Goal: Find specific page/section: Find specific page/section

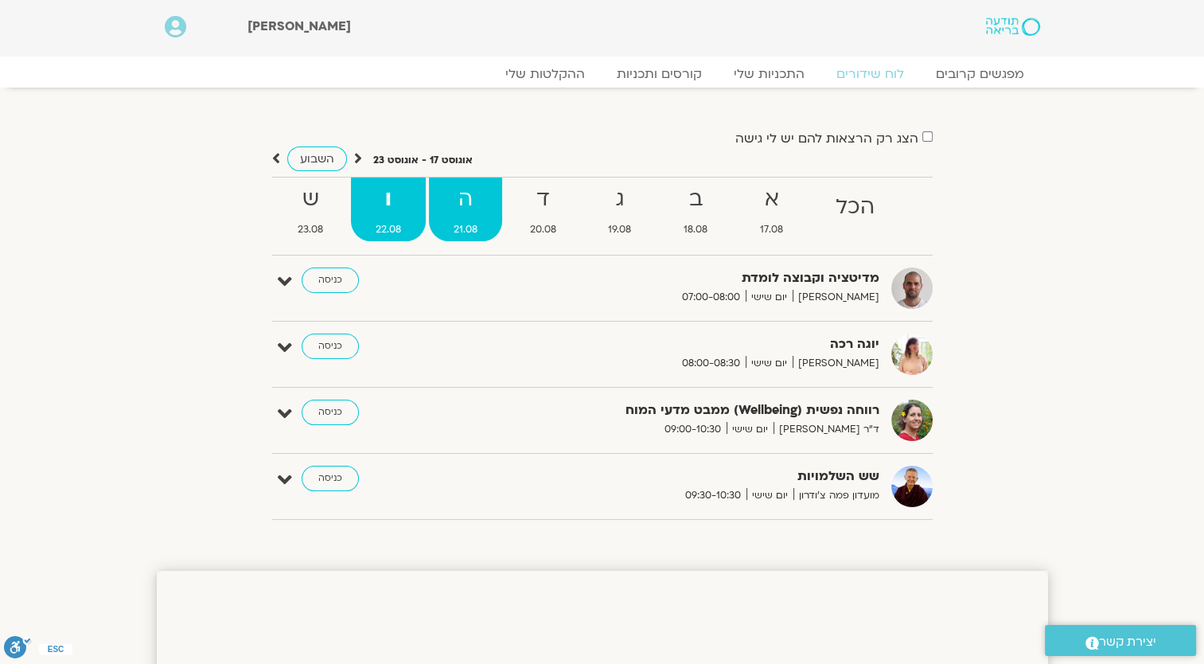
click at [462, 203] on strong "ה" at bounding box center [465, 200] width 73 height 36
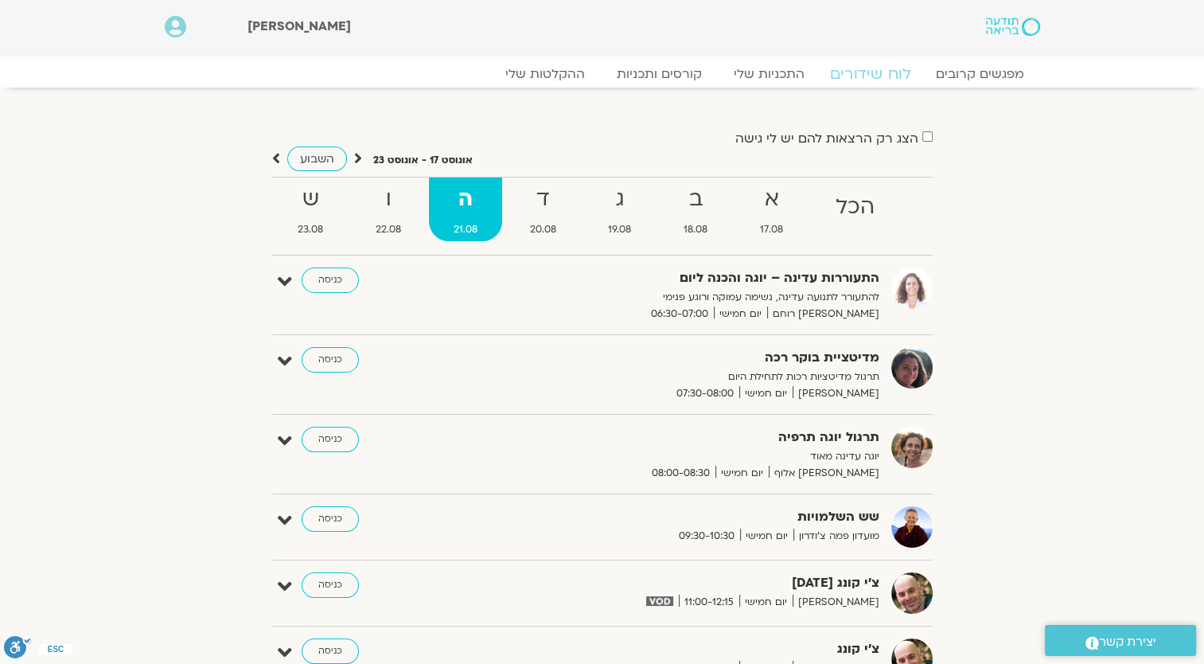
click at [853, 78] on link "לוח שידורים" at bounding box center [869, 73] width 119 height 19
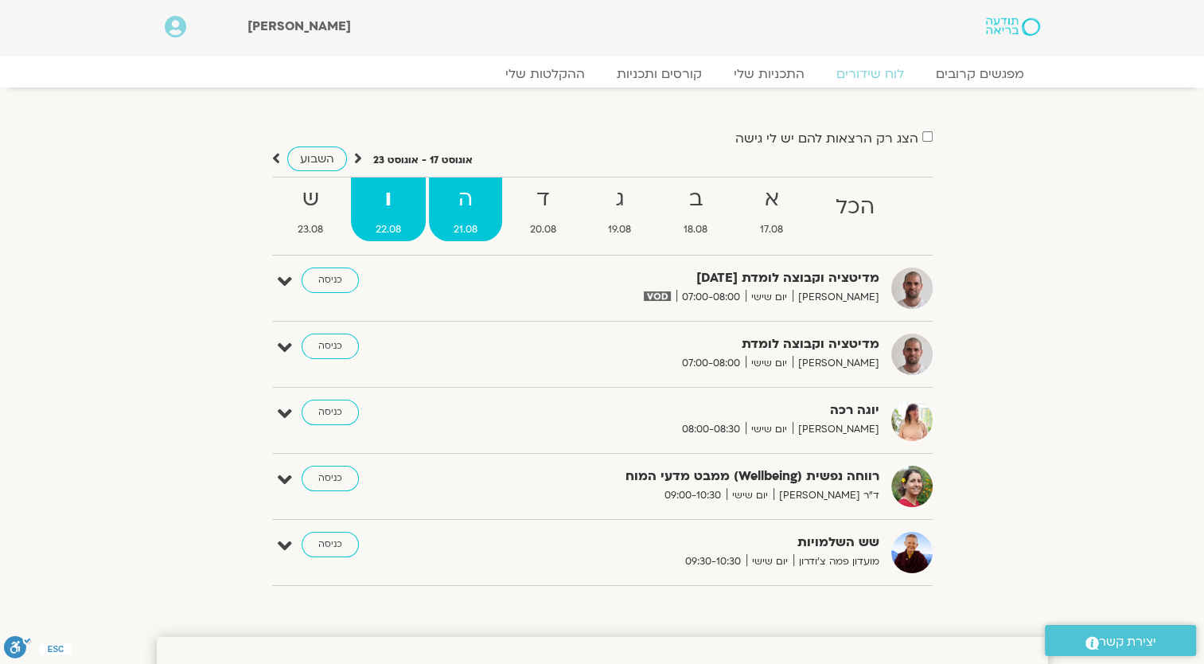
click at [455, 195] on strong "ה" at bounding box center [465, 200] width 73 height 36
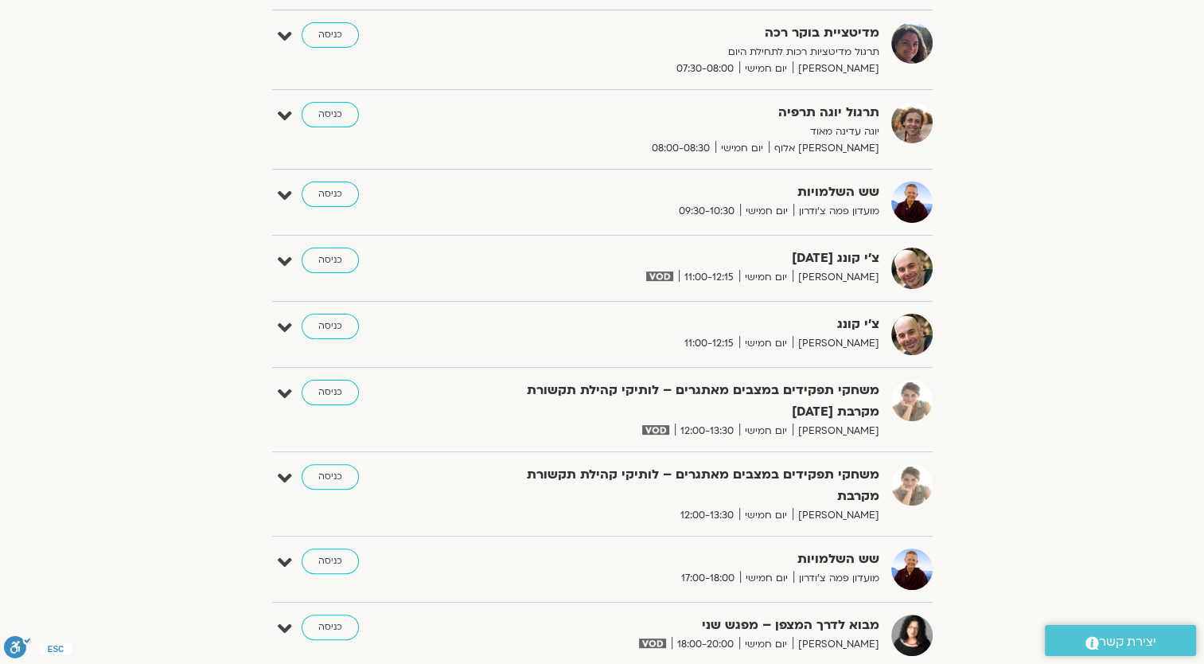
scroll to position [159, 0]
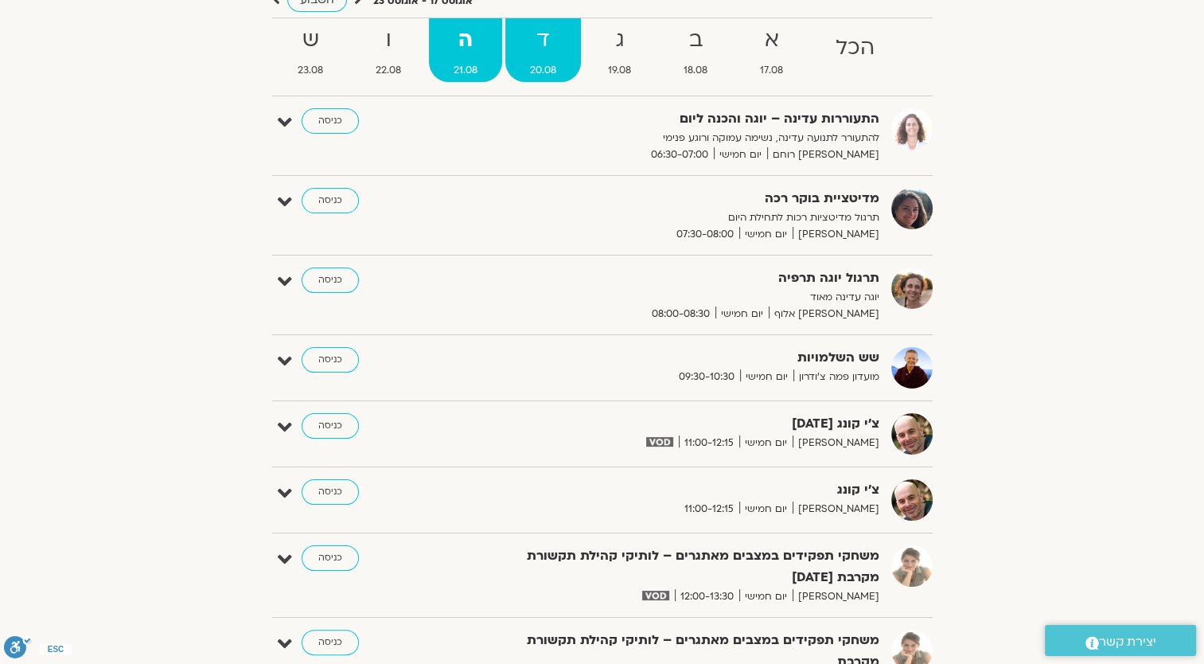
click at [542, 51] on strong "ד" at bounding box center [544, 40] width 76 height 36
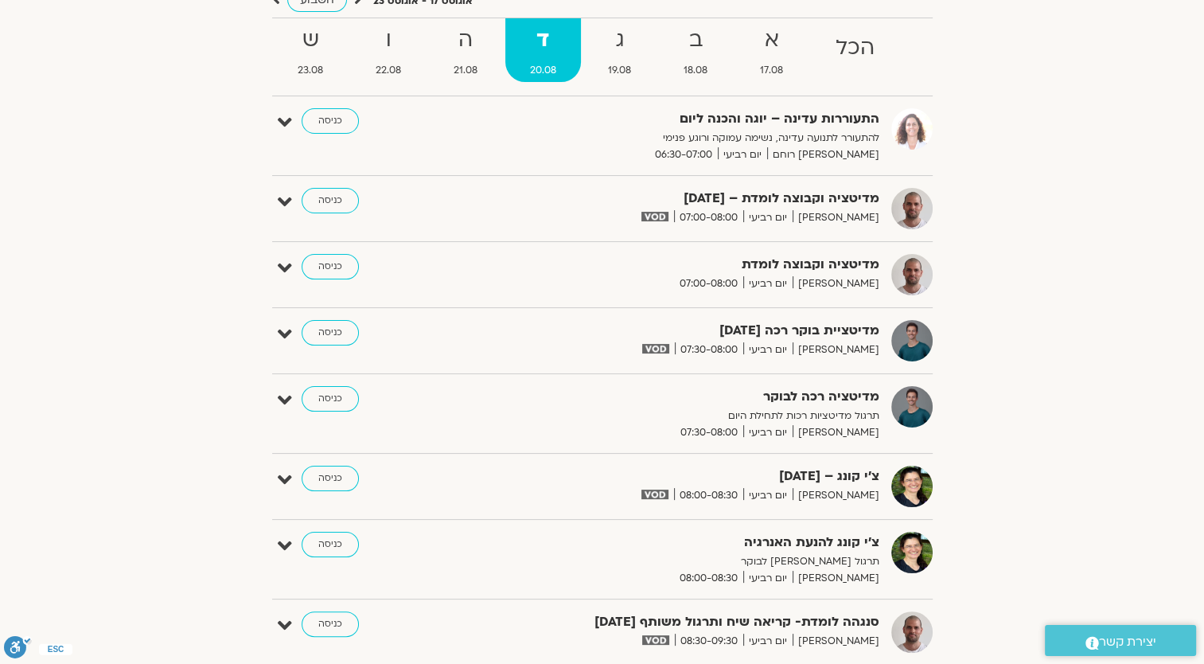
scroll to position [0, 0]
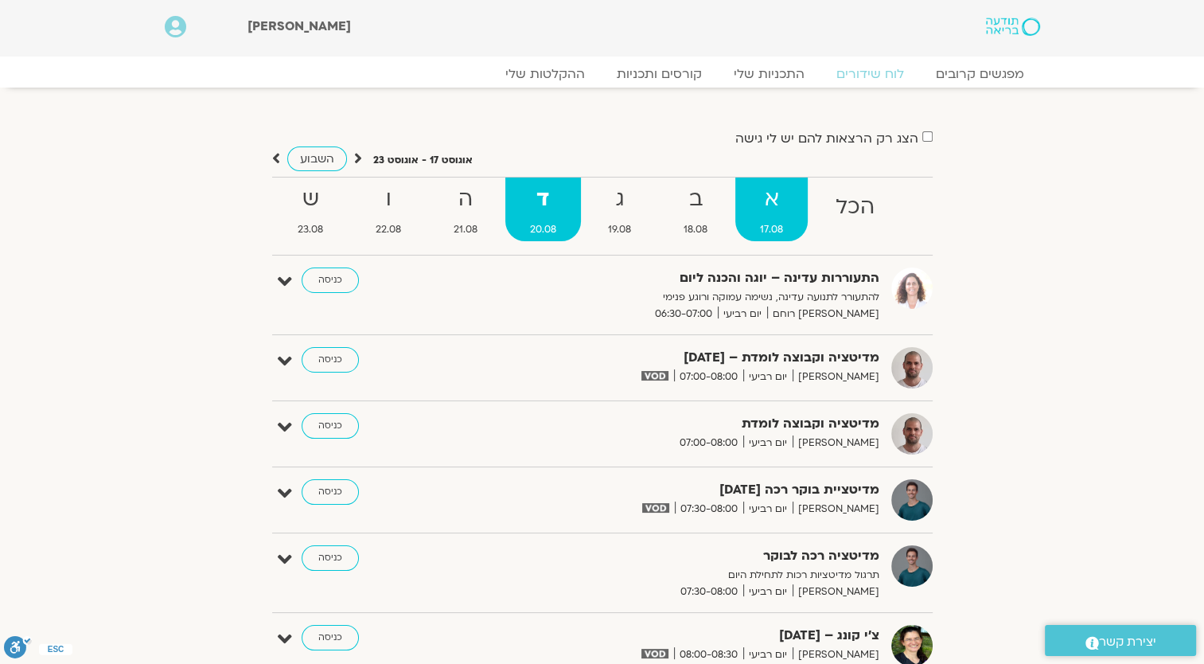
click at [779, 189] on strong "א" at bounding box center [772, 200] width 72 height 36
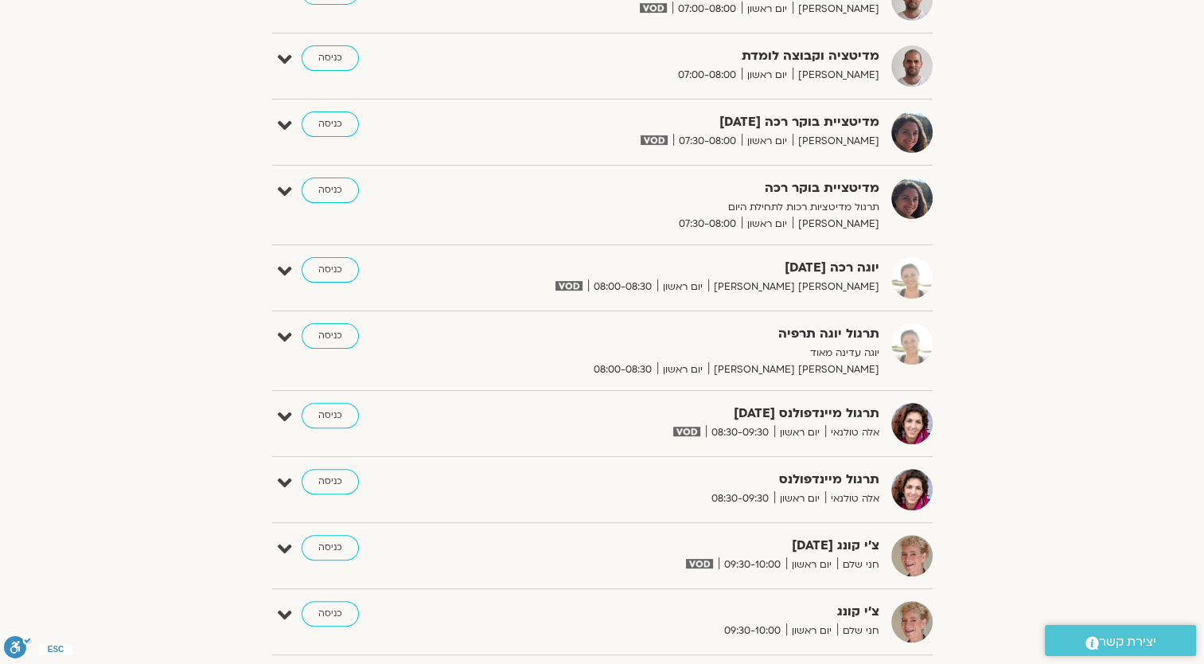
scroll to position [637, 0]
